Goal: Transaction & Acquisition: Purchase product/service

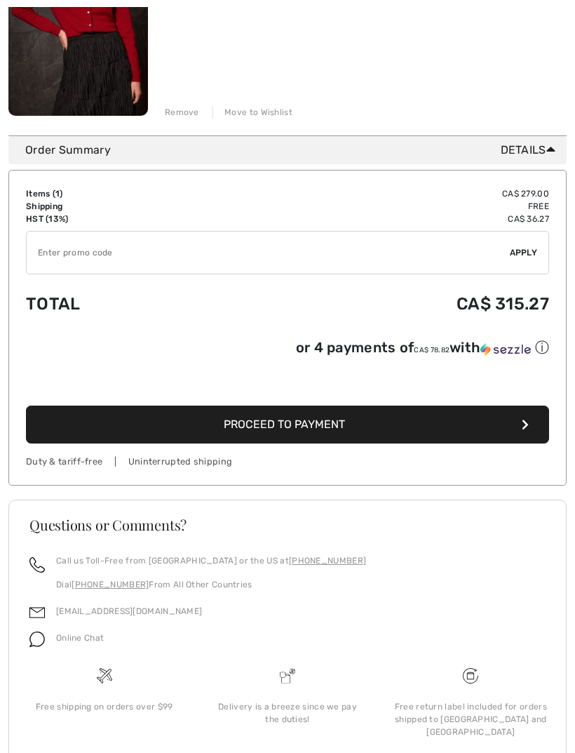
scroll to position [302, 0]
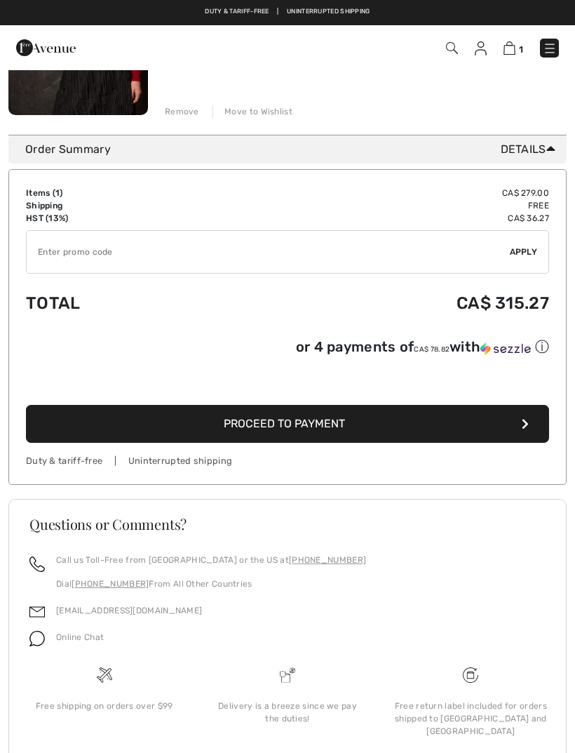
click at [483, 50] on img at bounding box center [481, 48] width 12 height 14
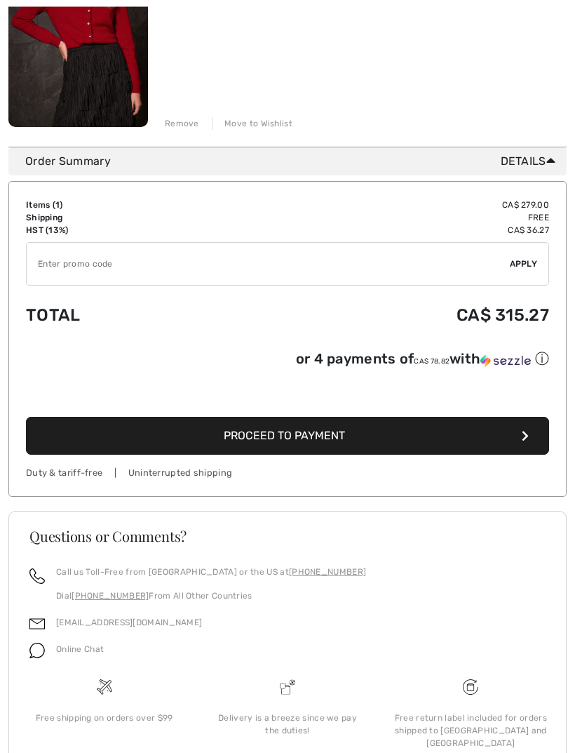
scroll to position [302, 0]
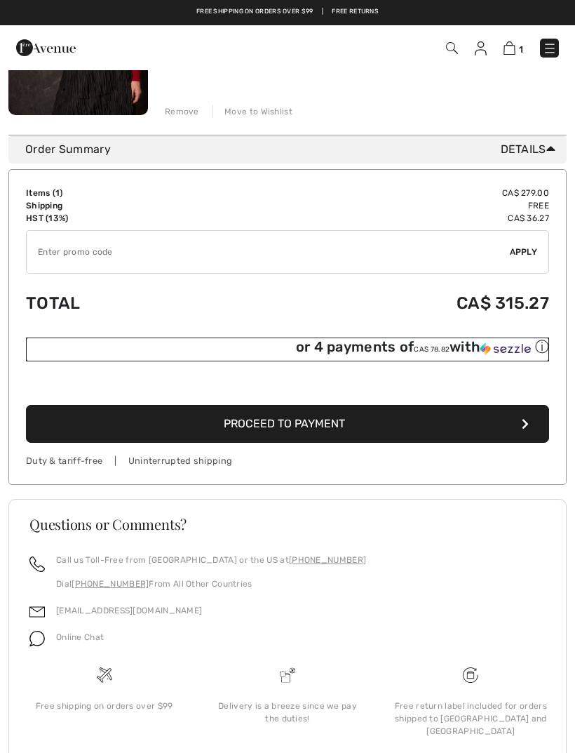
click at [474, 352] on div "or 4 payments of CA$ 78.82 with ⓘ" at bounding box center [422, 346] width 253 height 19
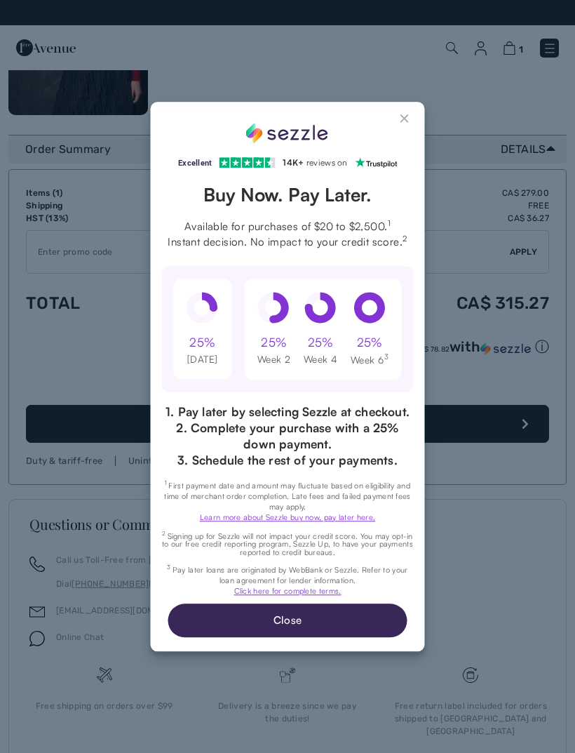
scroll to position [0, 0]
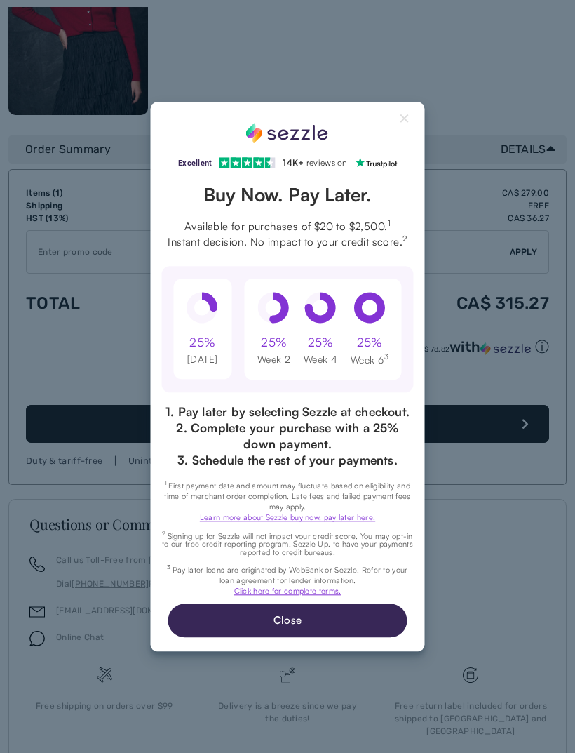
click at [370, 631] on button "Close" at bounding box center [287, 620] width 239 height 34
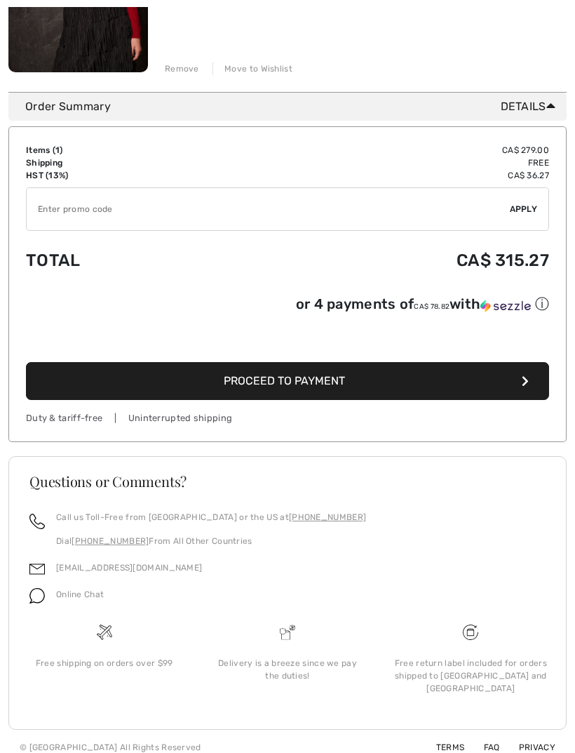
scroll to position [347, 0]
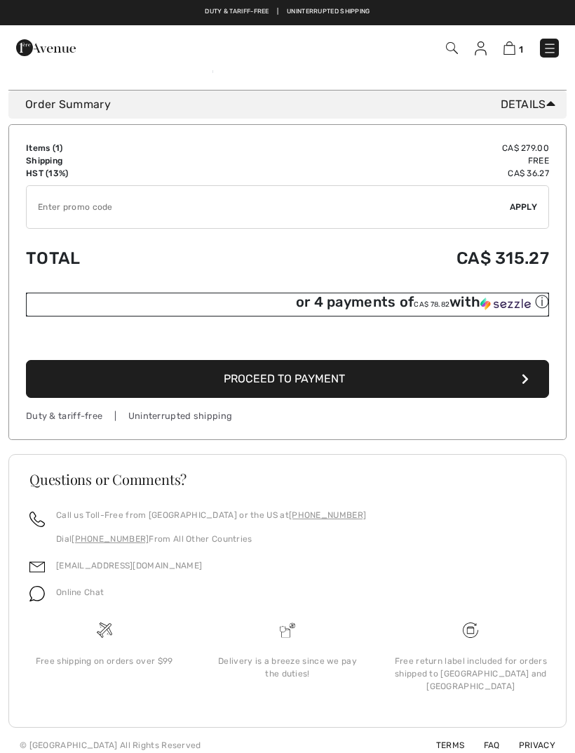
click at [0, 0] on div "ⓘ" at bounding box center [0, 0] width 0 height 0
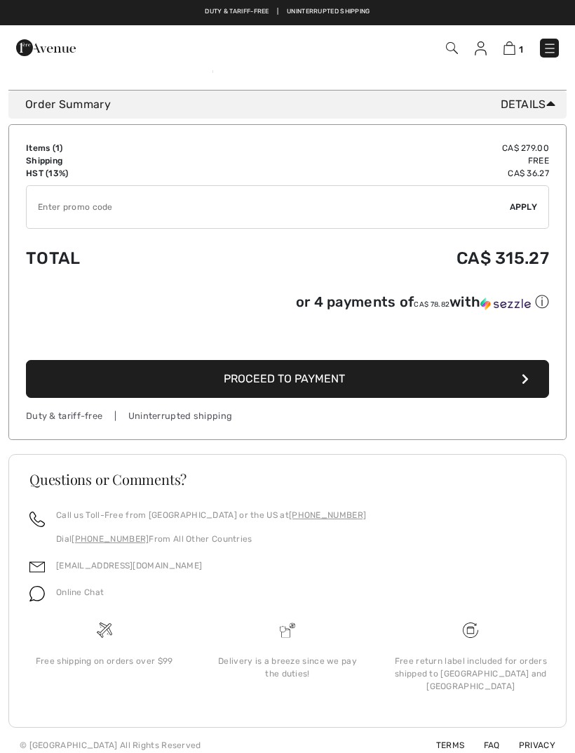
scroll to position [0, 0]
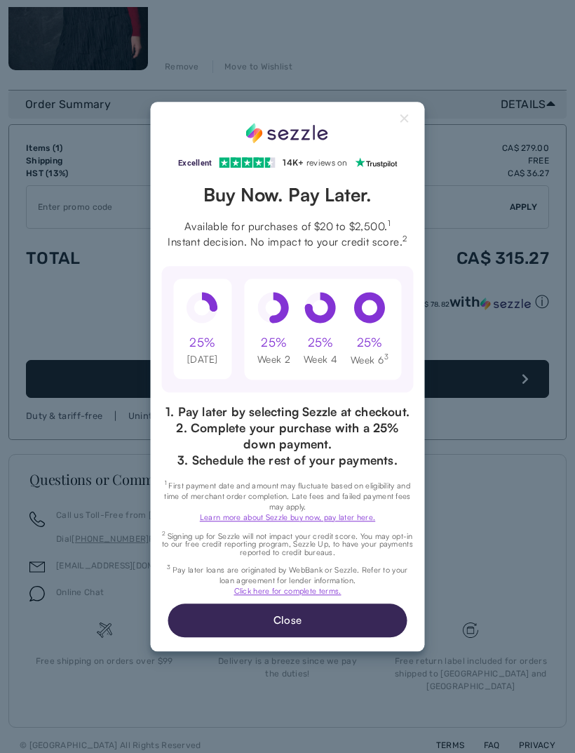
click at [334, 595] on link "Click here for complete terms." at bounding box center [287, 591] width 107 height 10
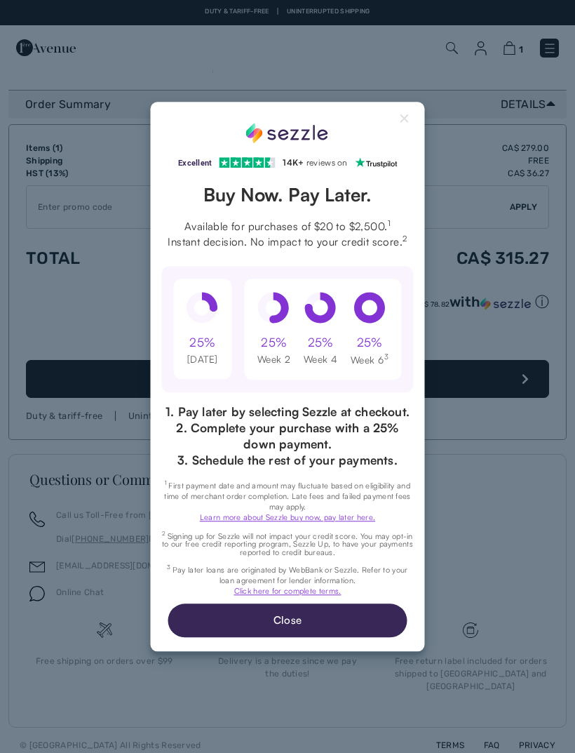
click at [460, 202] on div "Excellent 4.3 out of 5 star rating on Trustpilot 1" at bounding box center [287, 376] width 575 height 753
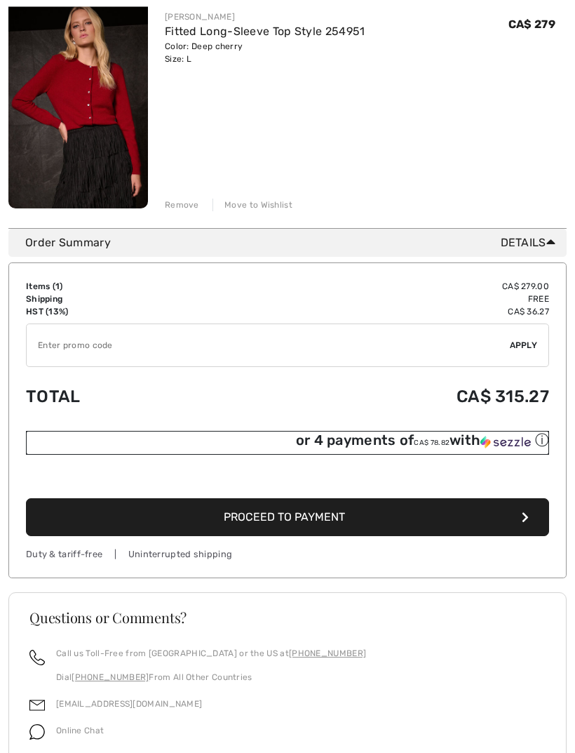
scroll to position [347, 0]
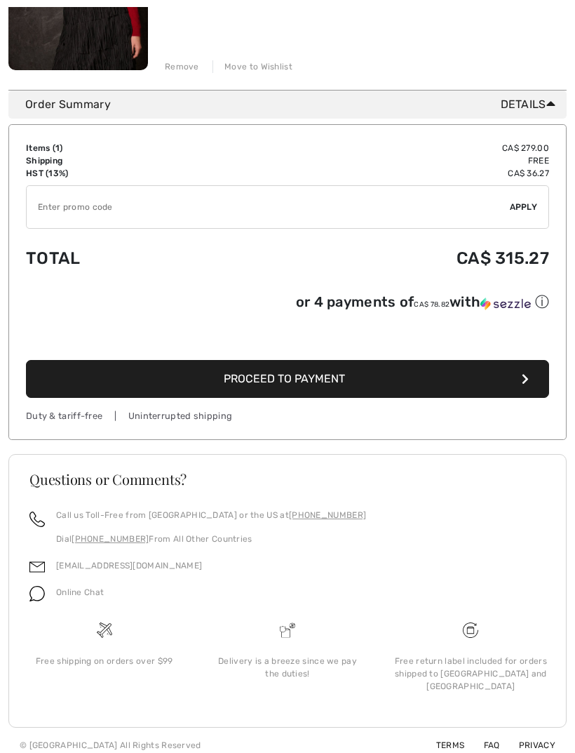
click at [389, 382] on button "Proceed to Payment" at bounding box center [287, 379] width 523 height 38
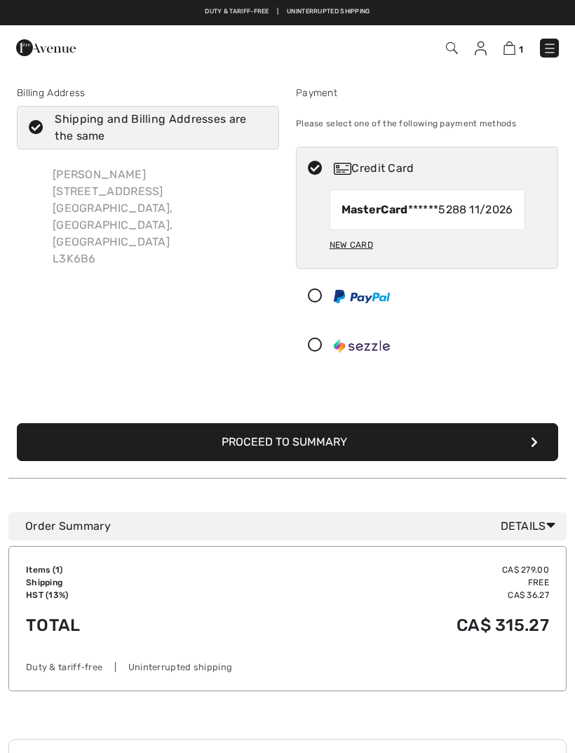
click at [328, 349] on div at bounding box center [422, 345] width 250 height 42
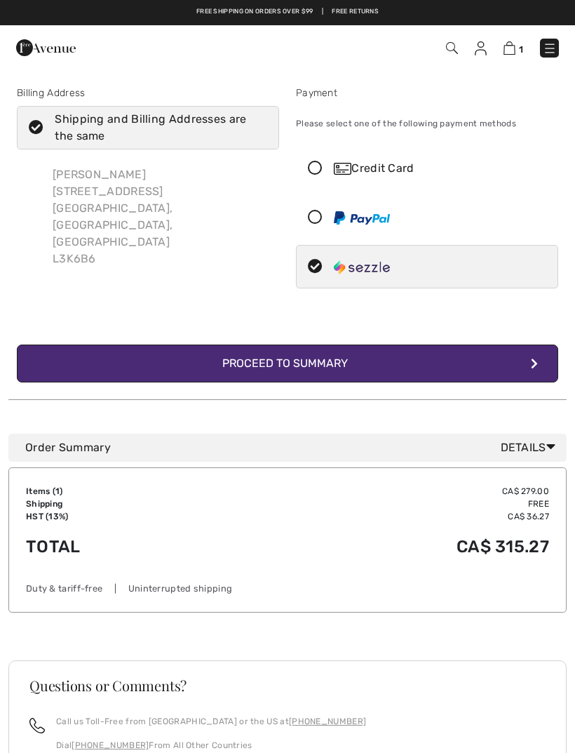
click at [319, 167] on icon at bounding box center [315, 168] width 37 height 15
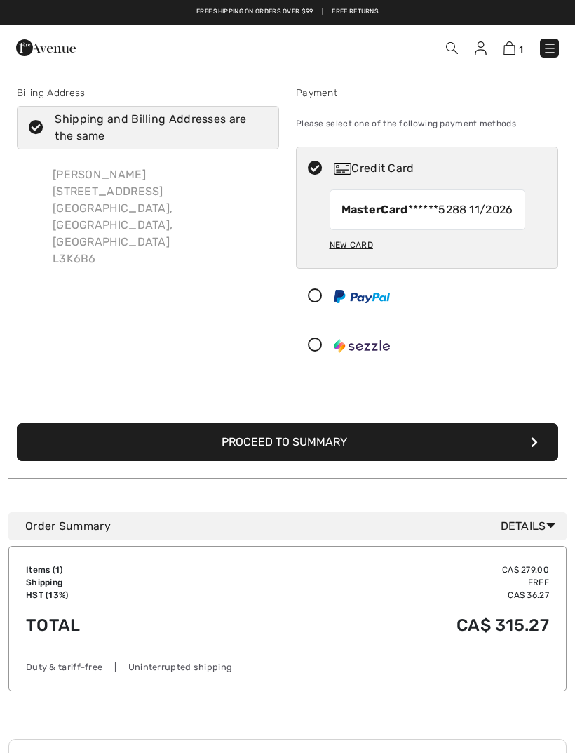
click at [323, 353] on icon at bounding box center [315, 345] width 37 height 15
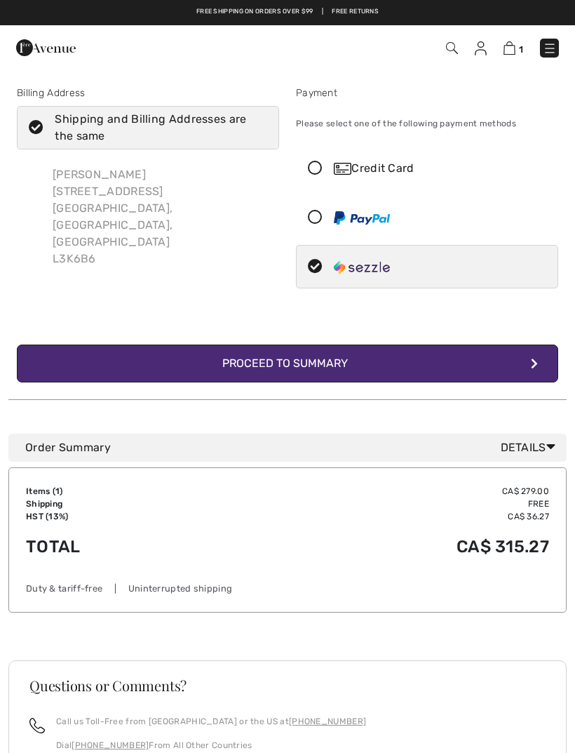
click at [334, 168] on img at bounding box center [343, 169] width 18 height 12
radio input "true"
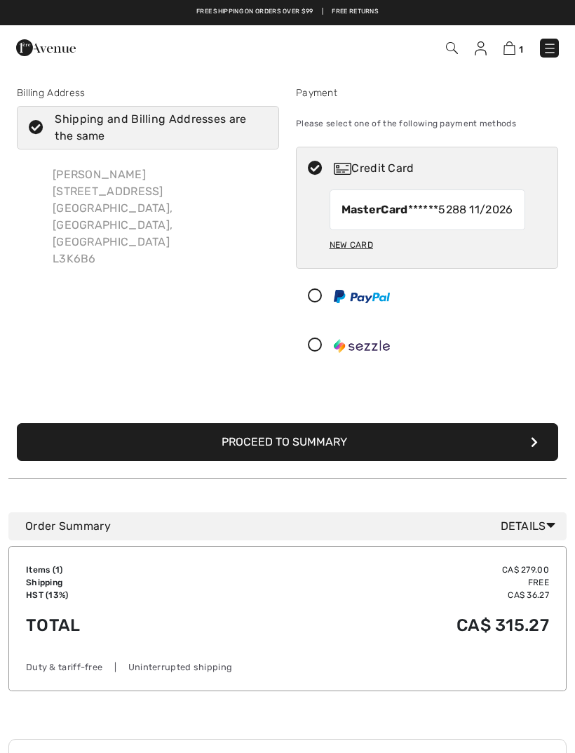
click at [393, 461] on button "Proceed to Summary" at bounding box center [287, 442] width 541 height 38
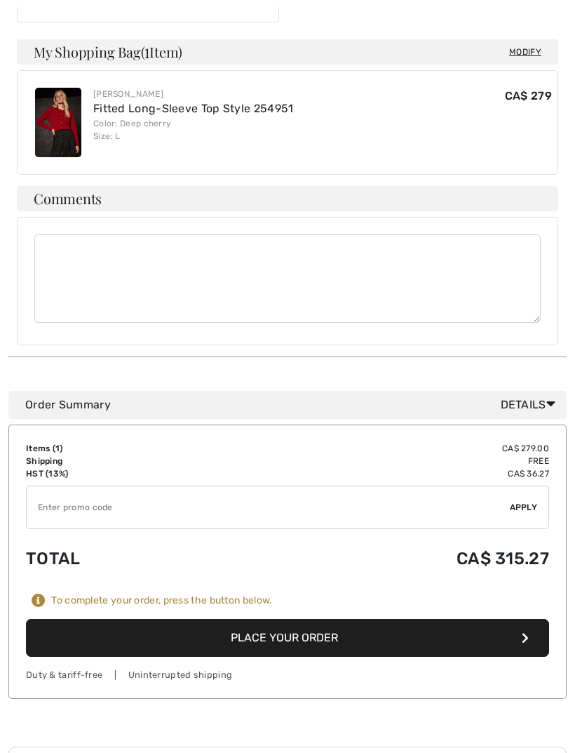
click at [419, 619] on button "Place Your Order" at bounding box center [287, 638] width 523 height 38
